Goal: Task Accomplishment & Management: Manage account settings

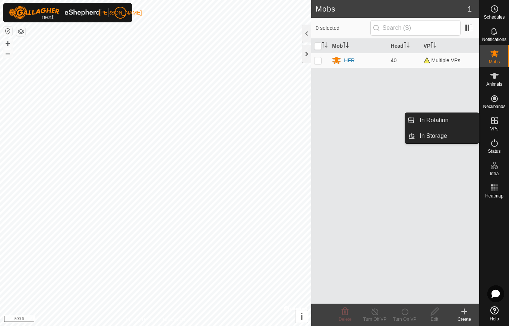
click at [439, 120] on span "In Rotation" at bounding box center [434, 120] width 29 height 9
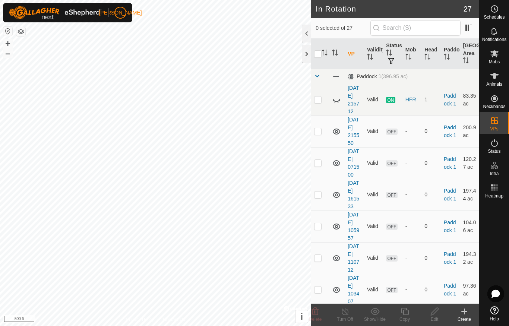
click at [319, 102] on p-checkbox at bounding box center [317, 100] width 7 height 6
checkbox input "true"
click at [390, 102] on span "ON" at bounding box center [390, 100] width 9 height 6
click at [334, 100] on icon at bounding box center [336, 99] width 9 height 9
click at [306, 56] on div at bounding box center [306, 54] width 9 height 18
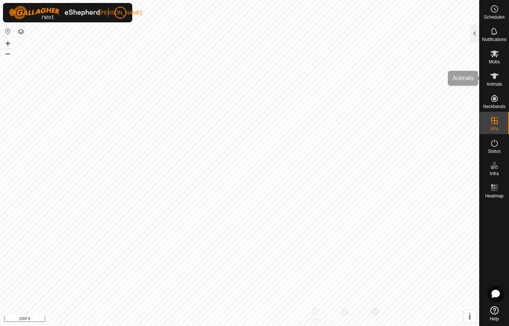
click at [496, 80] on icon at bounding box center [494, 76] width 9 height 9
click at [497, 77] on icon at bounding box center [494, 76] width 9 height 9
click at [478, 33] on div at bounding box center [474, 34] width 9 height 18
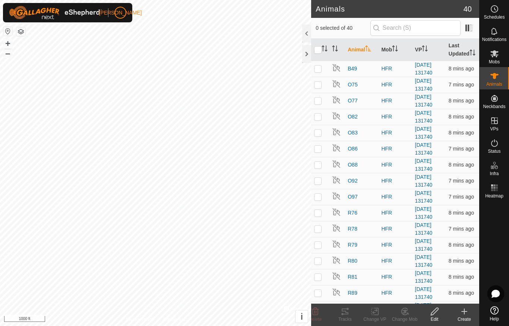
click at [337, 51] on icon "Activate to sort" at bounding box center [337, 48] width 1 height 6
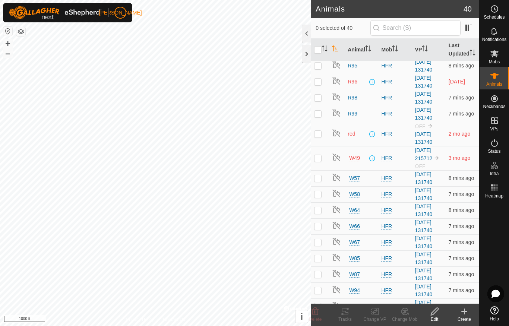
scroll to position [286, 0]
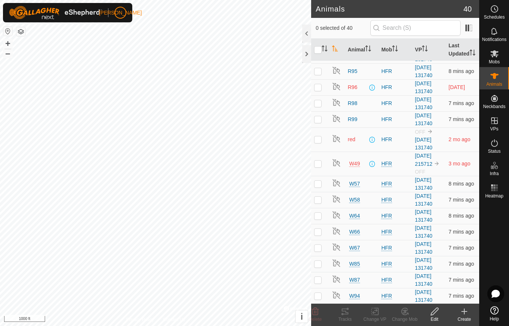
click at [322, 94] on td at bounding box center [320, 87] width 18 height 16
click at [322, 90] on p-checkbox at bounding box center [317, 87] width 7 height 6
click at [322, 95] on td at bounding box center [320, 87] width 18 height 16
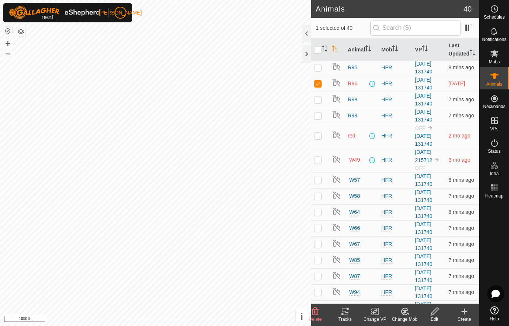
scroll to position [289, 0]
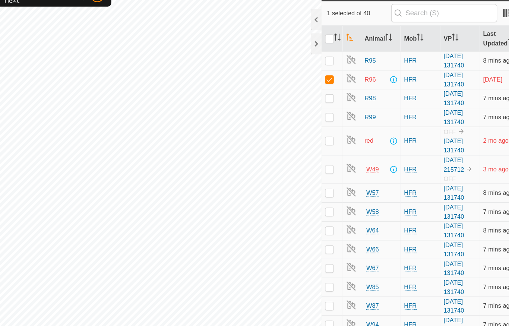
click at [314, 81] on p-checkbox at bounding box center [317, 84] width 7 height 6
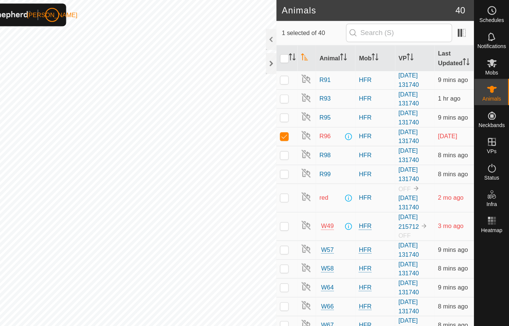
scroll to position [258, 0]
click at [314, 119] on p-checkbox at bounding box center [317, 116] width 7 height 6
checkbox input "false"
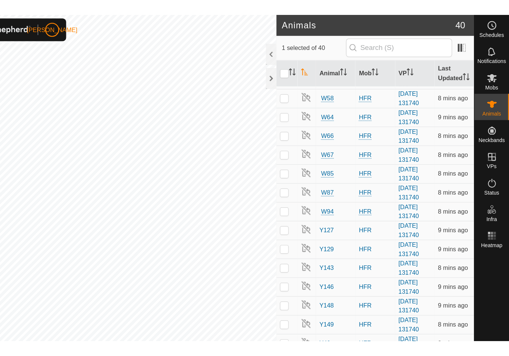
scroll to position [423, 0]
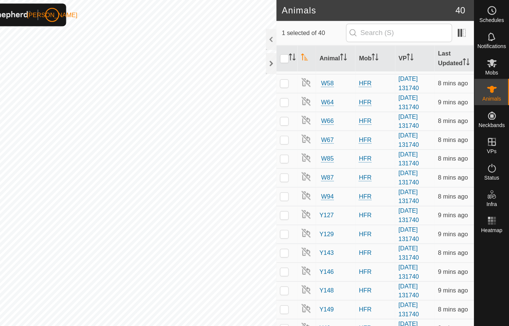
checkbox input "false"
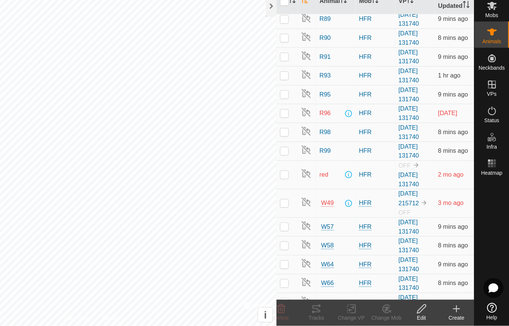
scroll to position [230, 0]
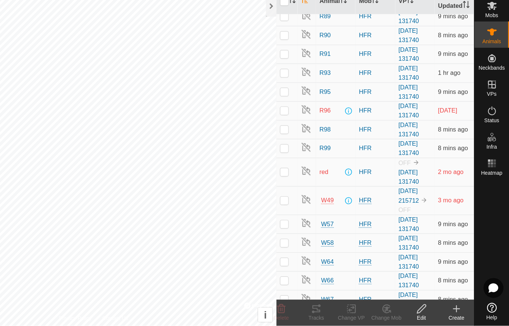
click at [314, 140] on p-checkbox at bounding box center [317, 143] width 7 height 6
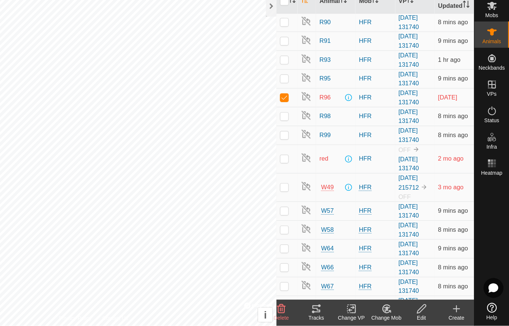
click at [314, 129] on p-checkbox at bounding box center [317, 132] width 7 height 6
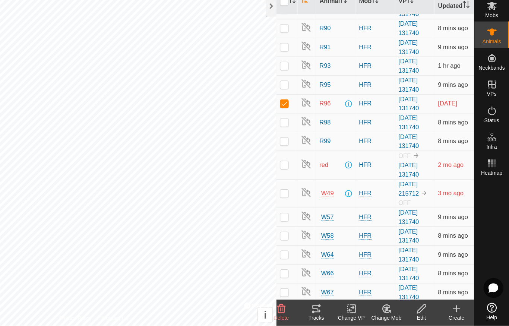
scroll to position [256, 0]
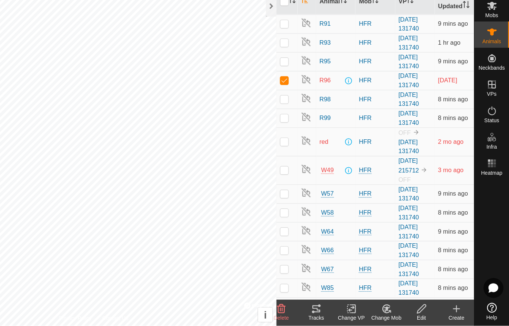
click at [314, 114] on p-checkbox at bounding box center [317, 117] width 7 height 6
checkbox input "false"
click at [314, 166] on p-checkbox at bounding box center [317, 169] width 7 height 6
checkbox input "true"
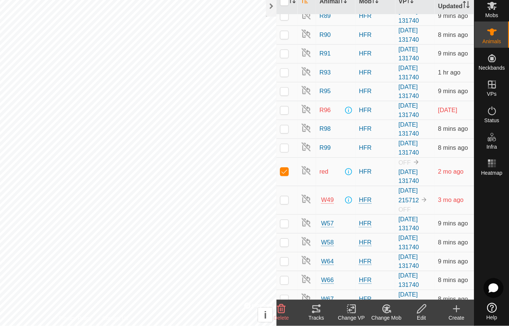
scroll to position [232, 0]
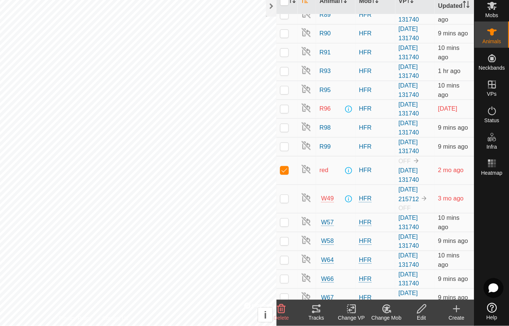
click at [314, 215] on p-checkbox at bounding box center [317, 218] width 7 height 6
checkbox input "true"
click at [314, 190] on p-checkbox at bounding box center [317, 193] width 7 height 6
checkbox input "false"
click at [314, 215] on p-checkbox at bounding box center [317, 218] width 7 height 6
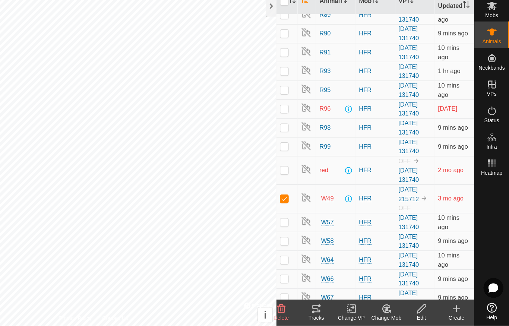
checkbox input "false"
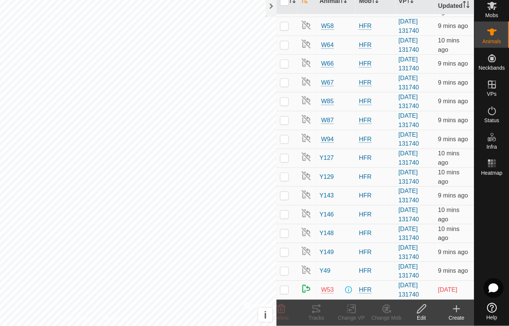
scroll to position [423, 0]
click at [302, 45] on div at bounding box center [306, 54] width 9 height 18
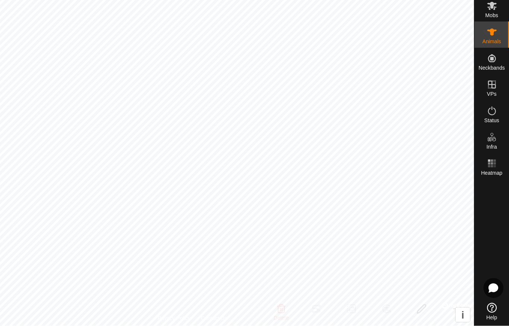
click at [489, 60] on span "Mobs" at bounding box center [494, 62] width 11 height 4
